Goal: Transaction & Acquisition: Book appointment/travel/reservation

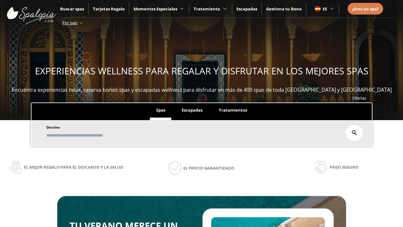
click at [192, 110] on span "Escapadas" at bounding box center [192, 110] width 21 height 6
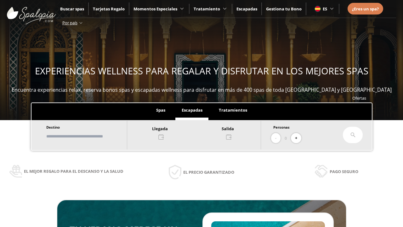
click at [89, 136] on input "text" at bounding box center [83, 136] width 78 height 11
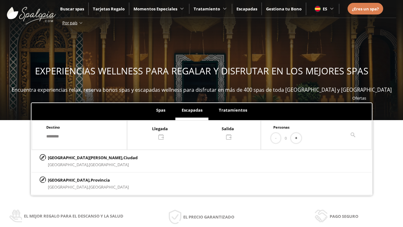
click at [200, 132] on div at bounding box center [193, 132] width 133 height 15
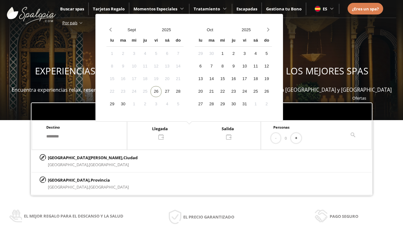
click at [184, 91] on div "28" at bounding box center [177, 91] width 11 height 11
click at [117, 104] on div "29" at bounding box center [111, 104] width 11 height 11
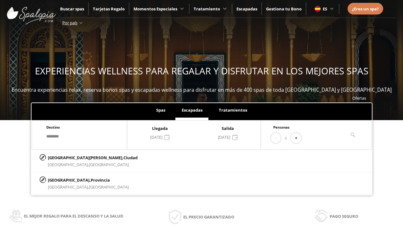
click at [298, 138] on button "+" at bounding box center [296, 138] width 10 height 10
click at [79, 157] on p "[GEOGRAPHIC_DATA][PERSON_NAME], [GEOGRAPHIC_DATA]" at bounding box center [93, 157] width 90 height 7
type input "**********"
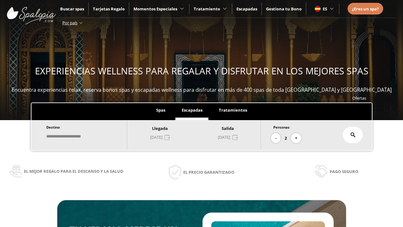
click at [353, 135] on icon at bounding box center [352, 134] width 5 height 5
